Goal: Task Accomplishment & Management: Use online tool/utility

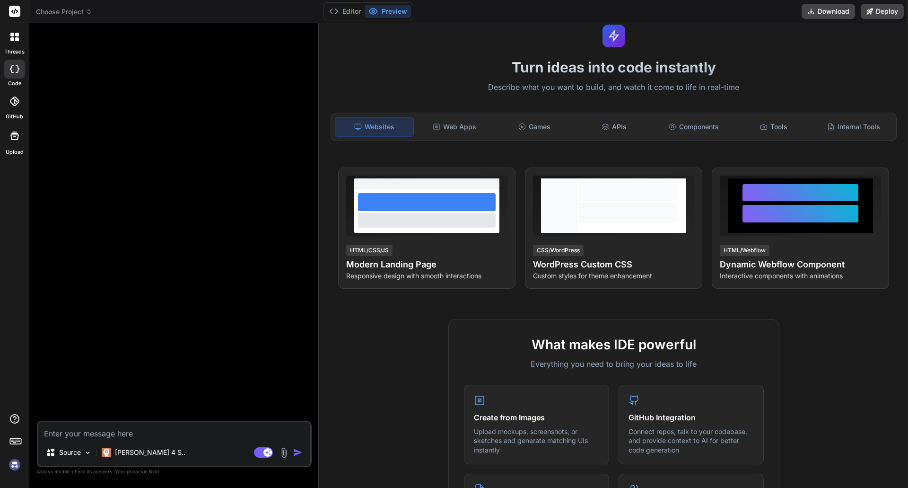
scroll to position [47, 0]
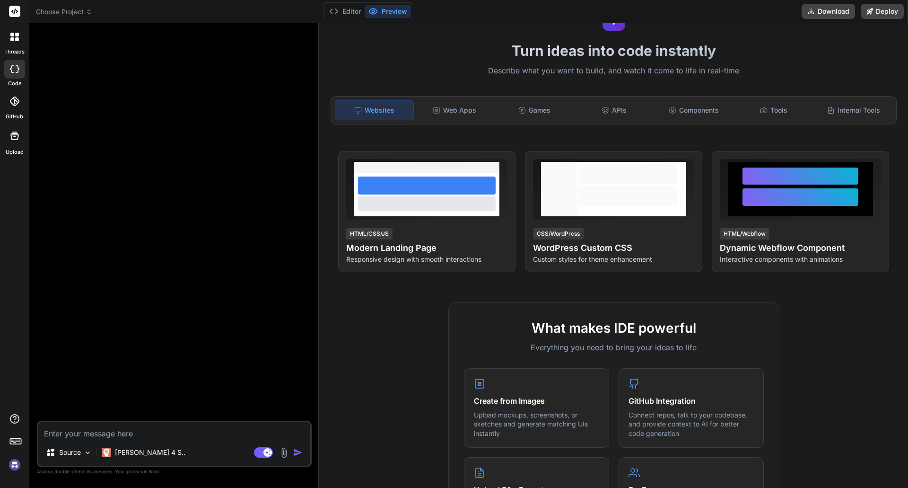
click at [14, 12] on icon at bounding box center [14, 12] width 7 height 6
click at [86, 14] on icon at bounding box center [89, 12] width 7 height 7
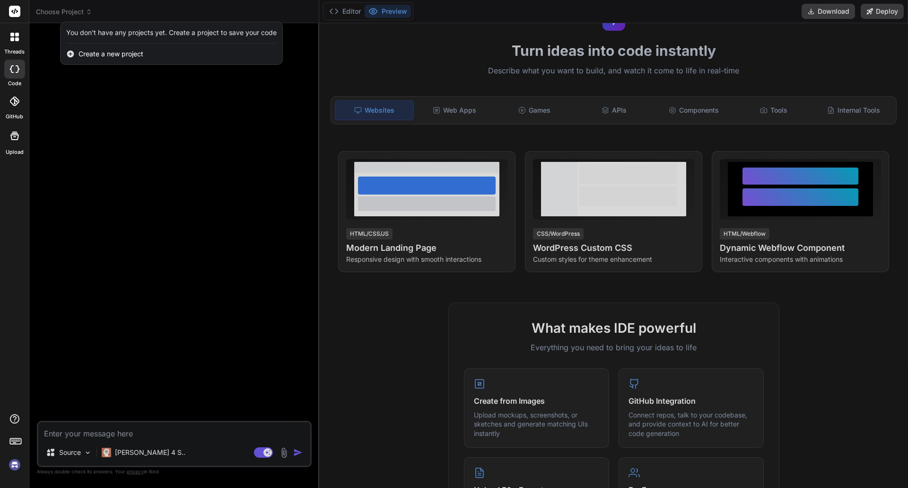
click at [86, 14] on div at bounding box center [454, 244] width 908 height 488
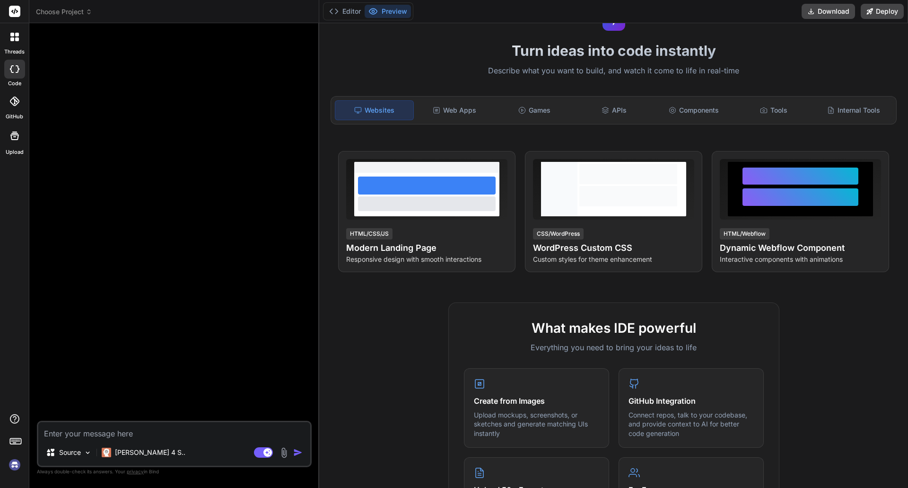
click at [8, 35] on div at bounding box center [15, 37] width 20 height 20
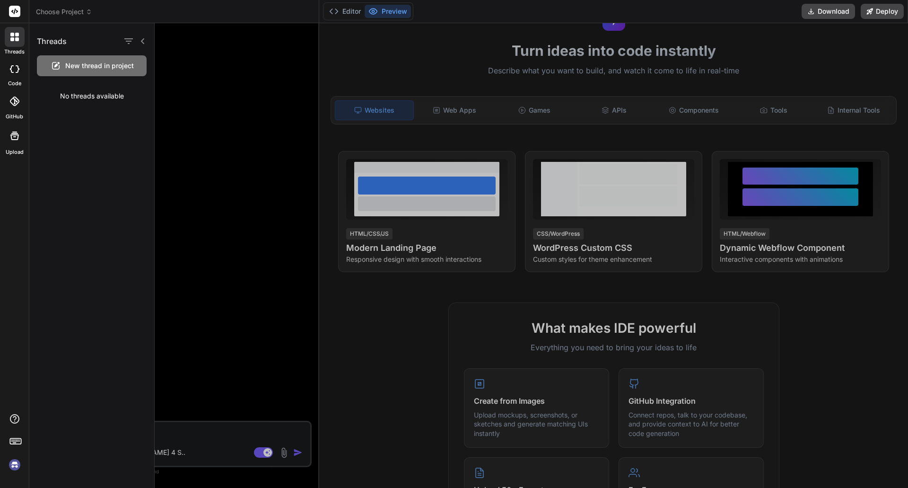
click at [8, 35] on div at bounding box center [15, 37] width 20 height 20
click at [21, 35] on div at bounding box center [15, 37] width 20 height 20
click at [13, 69] on icon at bounding box center [14, 69] width 9 height 8
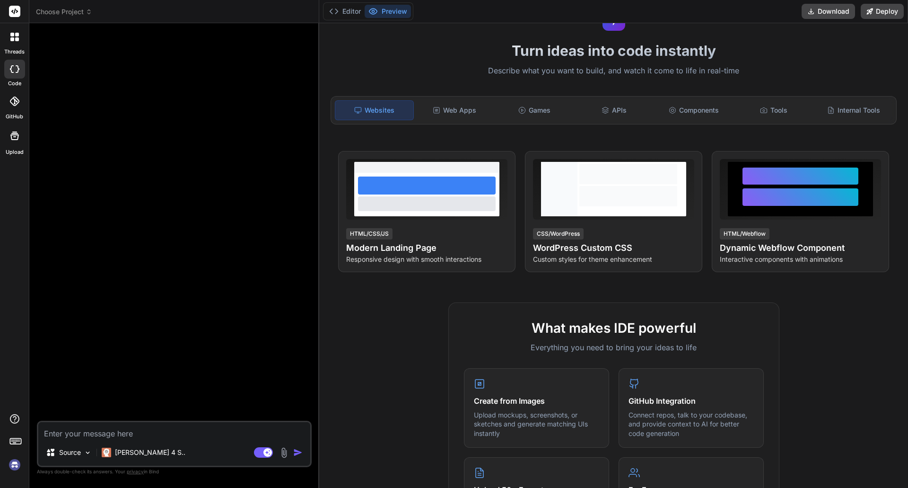
type textarea "x"
click at [11, 101] on icon at bounding box center [14, 100] width 9 height 9
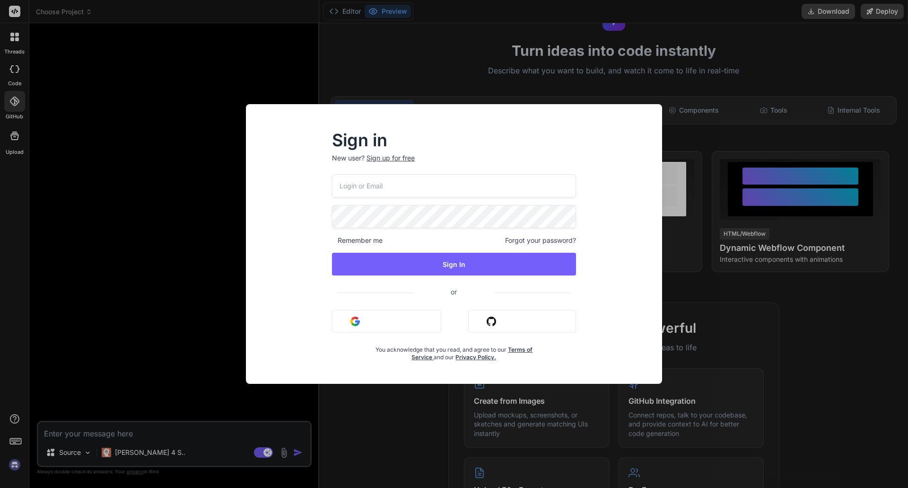
click at [379, 317] on button "Sign in with Google" at bounding box center [386, 321] width 109 height 23
click at [445, 185] on input "email" at bounding box center [454, 185] width 244 height 23
click at [444, 185] on input "email" at bounding box center [454, 185] width 244 height 23
click at [571, 181] on input "email" at bounding box center [454, 185] width 244 height 23
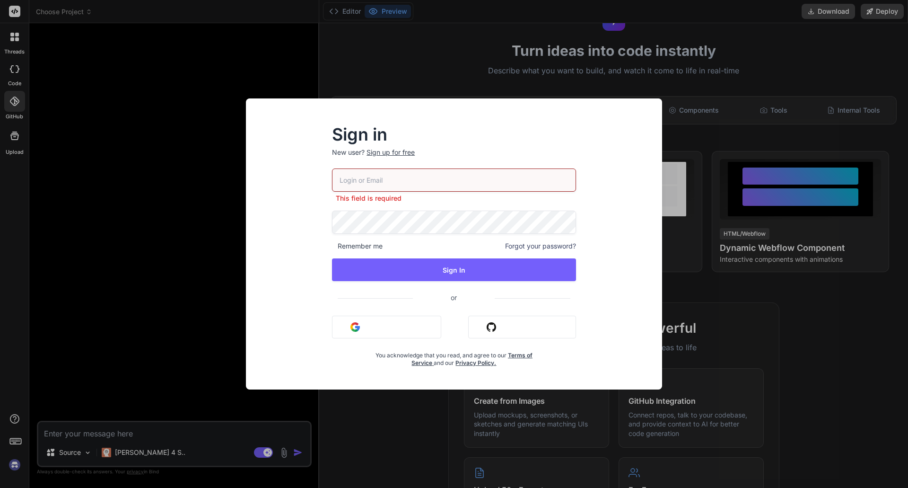
click at [571, 186] on div at bounding box center [454, 179] width 244 height 23
click at [541, 175] on input "email" at bounding box center [454, 179] width 244 height 23
type input "[EMAIL_ADDRESS][DOMAIN_NAME]"
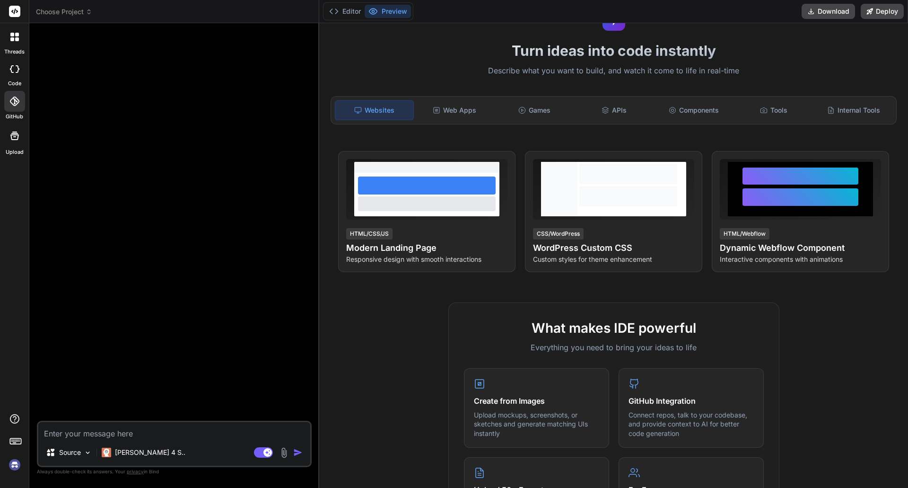
click at [13, 105] on icon at bounding box center [14, 100] width 9 height 9
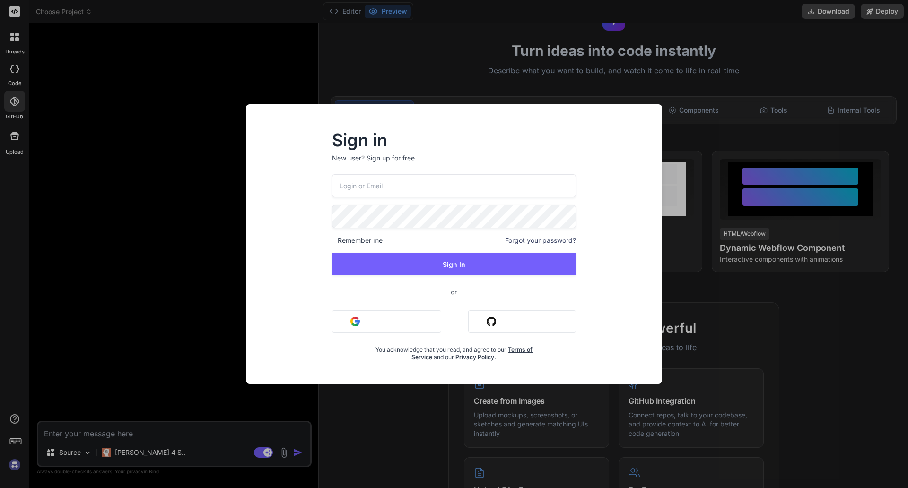
click at [411, 187] on input "email" at bounding box center [454, 185] width 244 height 23
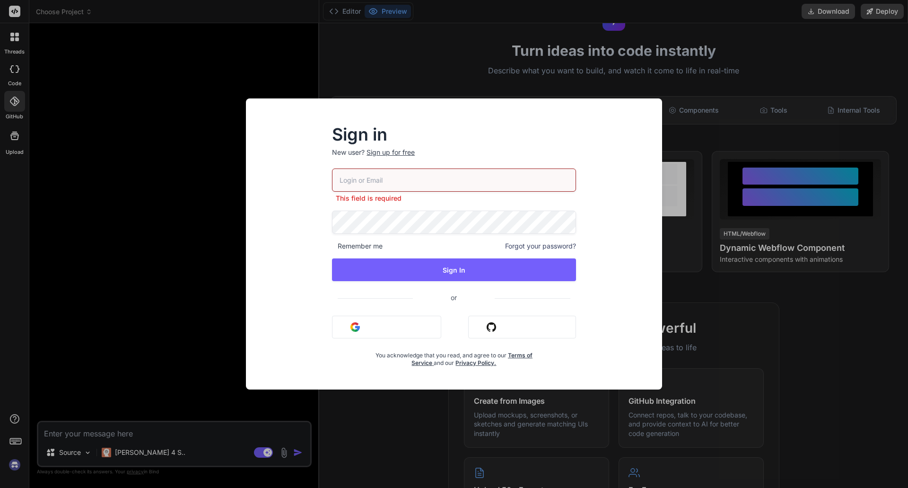
click at [569, 185] on div at bounding box center [454, 179] width 244 height 23
click at [569, 179] on span at bounding box center [571, 180] width 8 height 8
click at [376, 327] on button "Sign in with Google" at bounding box center [386, 326] width 109 height 23
